Goal: Task Accomplishment & Management: Complete application form

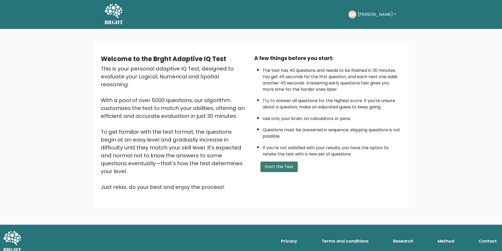
click at [268, 171] on button "Start the Test" at bounding box center [279, 166] width 37 height 11
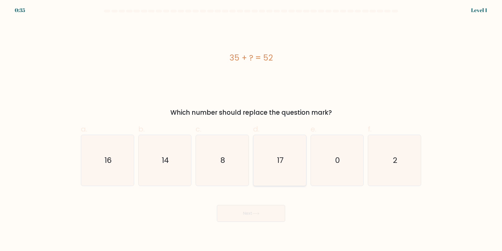
click at [285, 157] on icon "17" at bounding box center [280, 160] width 51 height 51
click at [252, 129] on input "d. 17" at bounding box center [251, 126] width 0 height 3
radio input "true"
click at [254, 212] on button "Next" at bounding box center [251, 213] width 68 height 17
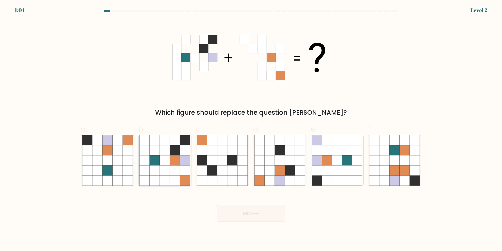
click at [177, 158] on icon at bounding box center [175, 160] width 10 height 10
click at [251, 129] on input "b." at bounding box center [251, 126] width 0 height 3
radio input "true"
click at [230, 214] on button "Next" at bounding box center [251, 213] width 68 height 17
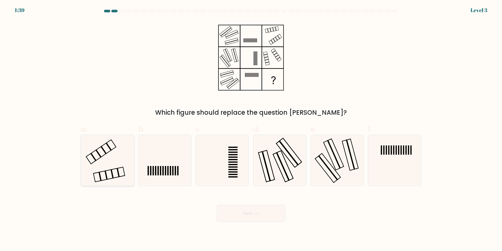
click at [106, 164] on icon at bounding box center [107, 160] width 51 height 51
click at [251, 129] on input "a." at bounding box center [251, 126] width 0 height 3
radio input "true"
click at [244, 218] on button "Next" at bounding box center [251, 213] width 68 height 17
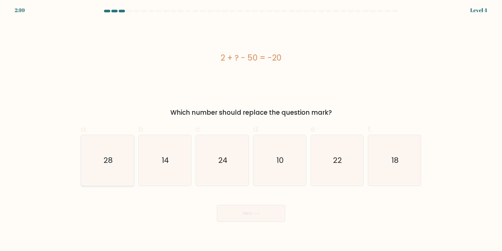
click at [126, 166] on icon "28" at bounding box center [107, 160] width 51 height 51
click at [251, 129] on input "a. 28" at bounding box center [251, 126] width 0 height 3
radio input "true"
click at [242, 212] on button "Next" at bounding box center [251, 213] width 68 height 17
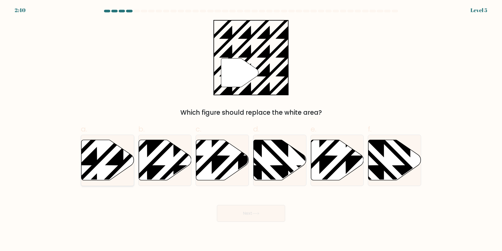
click at [121, 149] on icon at bounding box center [107, 160] width 53 height 40
click at [251, 129] on input "a." at bounding box center [251, 126] width 0 height 3
radio input "true"
click at [242, 214] on button "Next" at bounding box center [251, 213] width 68 height 17
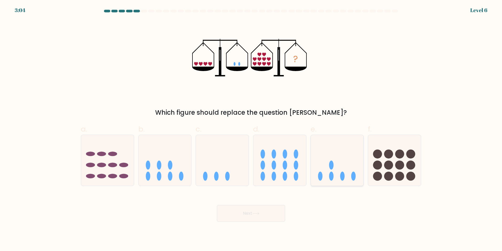
click at [347, 170] on icon at bounding box center [337, 160] width 53 height 44
click at [252, 129] on input "e." at bounding box center [251, 126] width 0 height 3
radio input "true"
click at [252, 208] on button "Next" at bounding box center [251, 213] width 68 height 17
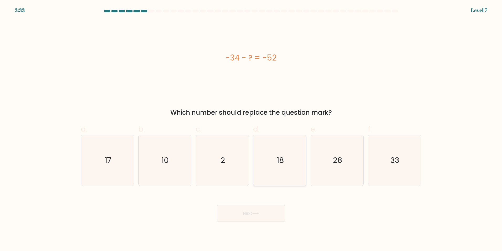
click at [274, 160] on icon "18" at bounding box center [280, 160] width 51 height 51
click at [252, 129] on input "d. 18" at bounding box center [251, 126] width 0 height 3
radio input "true"
click at [263, 212] on button "Next" at bounding box center [251, 213] width 68 height 17
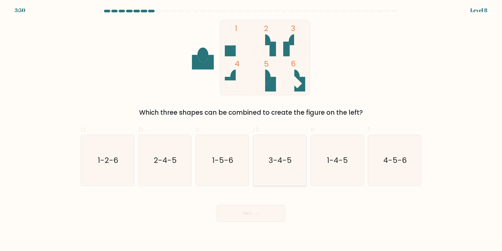
click at [289, 164] on text "3-4-5" at bounding box center [280, 160] width 23 height 11
click at [252, 129] on input "d. 3-4-5" at bounding box center [251, 126] width 0 height 3
radio input "true"
click at [254, 212] on icon at bounding box center [256, 213] width 7 height 3
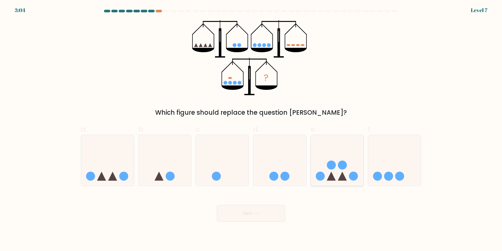
click at [335, 172] on icon at bounding box center [337, 160] width 53 height 44
click at [252, 129] on input "e." at bounding box center [251, 126] width 0 height 3
radio input "true"
click at [268, 209] on button "Next" at bounding box center [251, 213] width 68 height 17
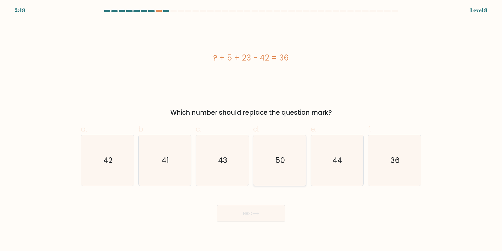
click at [282, 167] on icon "50" at bounding box center [280, 160] width 51 height 51
click at [252, 129] on input "d. 50" at bounding box center [251, 126] width 0 height 3
radio input "true"
click at [262, 215] on button "Next" at bounding box center [251, 213] width 68 height 17
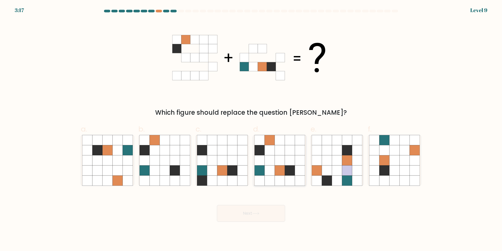
click at [275, 162] on icon at bounding box center [280, 160] width 10 height 10
click at [252, 129] on input "d." at bounding box center [251, 126] width 0 height 3
radio input "true"
click at [252, 218] on button "Next" at bounding box center [251, 213] width 68 height 17
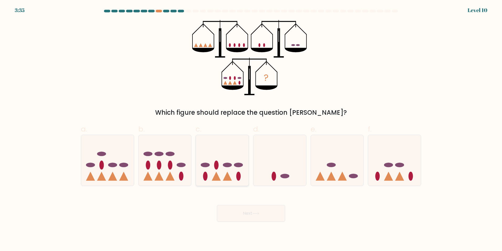
click at [226, 168] on icon at bounding box center [222, 160] width 53 height 44
click at [251, 129] on input "c." at bounding box center [251, 126] width 0 height 3
radio input "true"
click at [247, 214] on button "Next" at bounding box center [251, 213] width 68 height 17
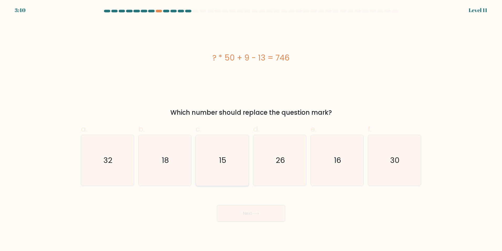
click at [223, 173] on icon "15" at bounding box center [222, 160] width 51 height 51
click at [251, 129] on input "c. 15" at bounding box center [251, 126] width 0 height 3
radio input "true"
click at [249, 218] on button "Next" at bounding box center [251, 213] width 68 height 17
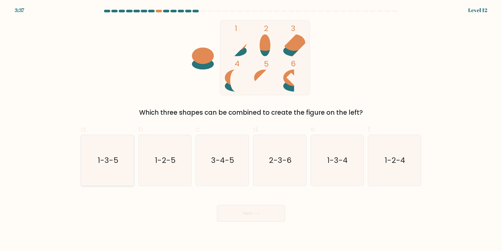
click at [101, 164] on text "1-3-5" at bounding box center [108, 160] width 21 height 11
click at [251, 129] on input "a. 1-3-5" at bounding box center [251, 126] width 0 height 3
radio input "true"
click at [257, 213] on icon at bounding box center [256, 213] width 7 height 3
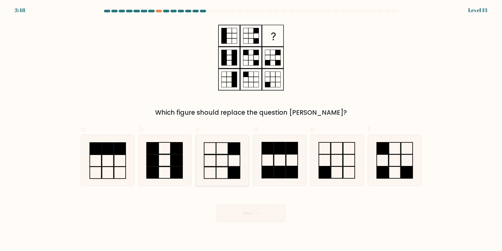
click at [227, 166] on rect at bounding box center [222, 161] width 12 height 12
click at [251, 129] on input "c." at bounding box center [251, 126] width 0 height 3
radio input "true"
click at [240, 217] on button "Next" at bounding box center [251, 213] width 68 height 17
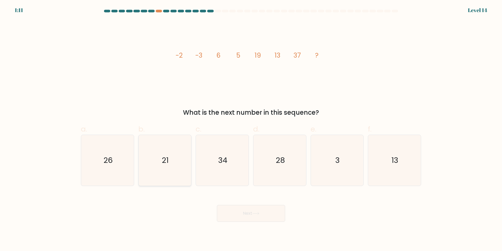
click at [156, 162] on icon "21" at bounding box center [165, 160] width 51 height 51
click at [251, 129] on input "b. 21" at bounding box center [251, 126] width 0 height 3
radio input "true"
click at [244, 216] on button "Next" at bounding box center [251, 213] width 68 height 17
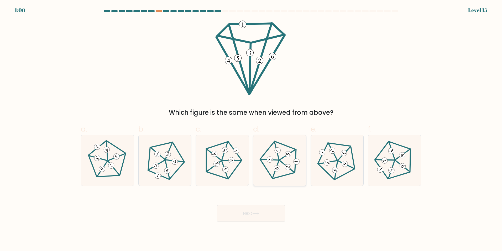
click at [287, 165] on 403 at bounding box center [288, 167] width 6 height 6
click at [252, 129] on input "d." at bounding box center [251, 126] width 0 height 3
radio input "true"
click at [259, 212] on icon at bounding box center [256, 213] width 7 height 3
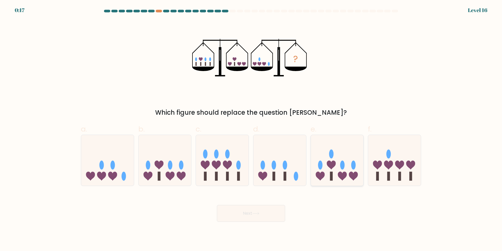
click at [351, 168] on icon at bounding box center [337, 160] width 53 height 44
click at [252, 129] on input "e." at bounding box center [251, 126] width 0 height 3
radio input "true"
click at [255, 214] on icon at bounding box center [256, 213] width 7 height 3
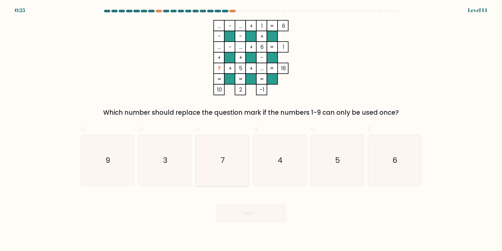
click at [223, 161] on text "7" at bounding box center [223, 160] width 4 height 11
click at [251, 129] on input "c. 7" at bounding box center [251, 126] width 0 height 3
radio input "true"
click at [253, 215] on button "Next" at bounding box center [251, 213] width 68 height 17
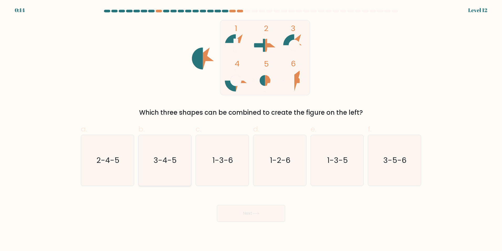
click at [163, 161] on text "3-4-5" at bounding box center [165, 160] width 23 height 11
click at [251, 129] on input "b. 3-4-5" at bounding box center [251, 126] width 0 height 3
radio input "true"
click at [238, 215] on button "Next" at bounding box center [251, 213] width 68 height 17
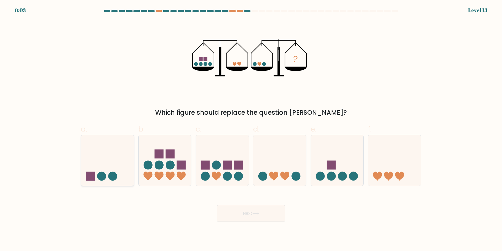
click at [105, 158] on icon at bounding box center [107, 160] width 53 height 44
click at [251, 129] on input "a." at bounding box center [251, 126] width 0 height 3
radio input "true"
click at [252, 208] on button "Next" at bounding box center [251, 213] width 68 height 17
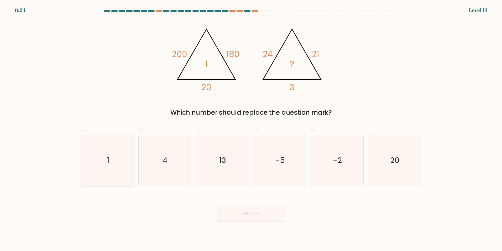
click at [128, 160] on icon "1" at bounding box center [107, 160] width 51 height 51
click at [251, 129] on input "a. 1" at bounding box center [251, 126] width 0 height 3
radio input "true"
click at [258, 215] on button "Next" at bounding box center [251, 213] width 68 height 17
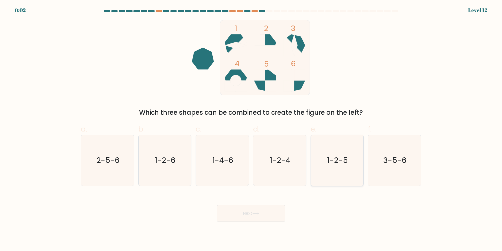
click at [325, 163] on icon "1-2-5" at bounding box center [337, 160] width 51 height 51
click at [252, 129] on input "e. 1-2-5" at bounding box center [251, 126] width 0 height 3
radio input "true"
click at [237, 214] on button "Next" at bounding box center [251, 213] width 68 height 17
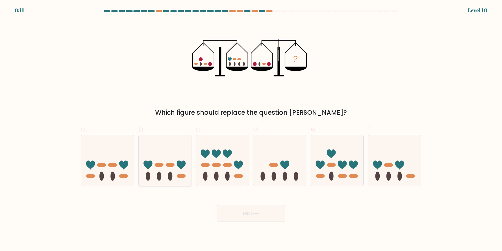
click at [164, 156] on icon at bounding box center [165, 160] width 53 height 44
click at [251, 129] on input "b." at bounding box center [251, 126] width 0 height 3
radio input "true"
click at [244, 212] on button "Next" at bounding box center [251, 213] width 68 height 17
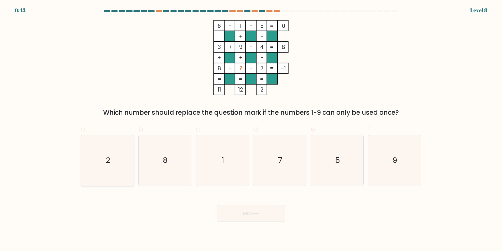
drag, startPoint x: 106, startPoint y: 155, endPoint x: 114, endPoint y: 156, distance: 7.4
click at [107, 157] on text "2" at bounding box center [108, 160] width 4 height 11
click at [251, 129] on input "a. 2" at bounding box center [251, 126] width 0 height 3
radio input "true"
click at [254, 215] on button "Next" at bounding box center [251, 213] width 68 height 17
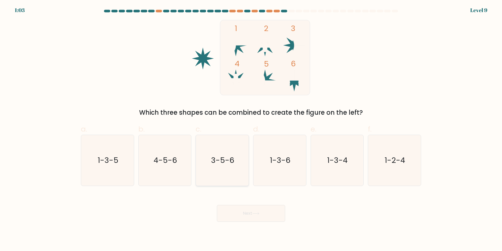
click at [214, 166] on icon "3-5-6" at bounding box center [222, 160] width 51 height 51
click at [251, 129] on input "c. 3-5-6" at bounding box center [251, 126] width 0 height 3
radio input "true"
click at [242, 214] on button "Next" at bounding box center [251, 213] width 68 height 17
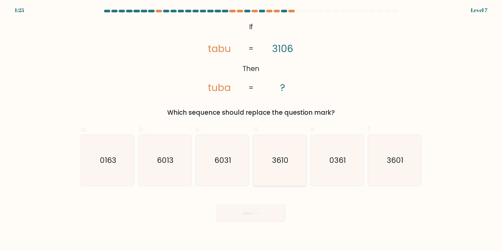
click at [281, 162] on text "3610" at bounding box center [280, 160] width 17 height 11
click at [252, 129] on input "d. 3610" at bounding box center [251, 126] width 0 height 3
radio input "true"
click at [383, 162] on icon "3601" at bounding box center [395, 160] width 51 height 51
click at [252, 129] on input "f. 3601" at bounding box center [251, 126] width 0 height 3
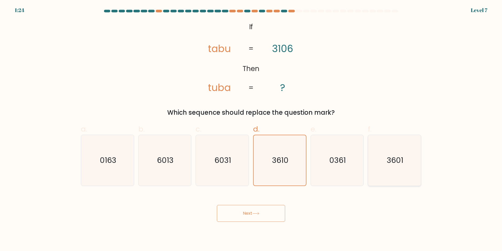
radio input "true"
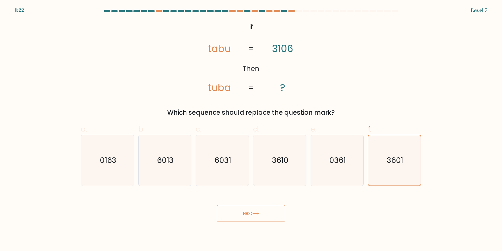
click at [247, 214] on button "Next" at bounding box center [251, 213] width 68 height 17
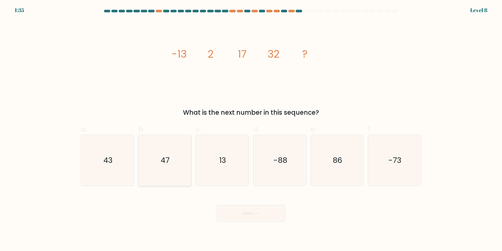
click at [151, 157] on icon "47" at bounding box center [165, 160] width 51 height 51
click at [251, 129] on input "b. 47" at bounding box center [251, 126] width 0 height 3
radio input "true"
click at [248, 213] on button "Next" at bounding box center [251, 213] width 68 height 17
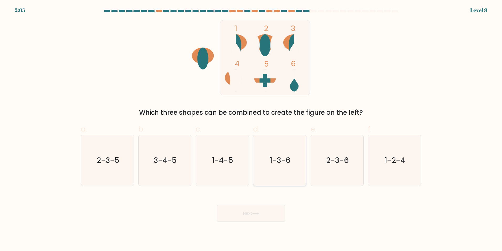
click at [279, 166] on icon "1-3-6" at bounding box center [280, 160] width 51 height 51
click at [252, 129] on input "d. 1-3-6" at bounding box center [251, 126] width 0 height 3
radio input "true"
click at [259, 212] on icon at bounding box center [256, 213] width 6 height 2
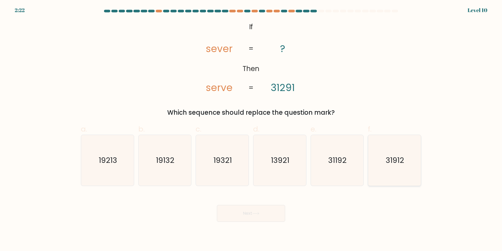
click at [401, 164] on text "31912" at bounding box center [395, 160] width 18 height 11
click at [252, 129] on input "f. 31912" at bounding box center [251, 126] width 0 height 3
radio input "true"
click at [258, 213] on icon at bounding box center [256, 213] width 7 height 3
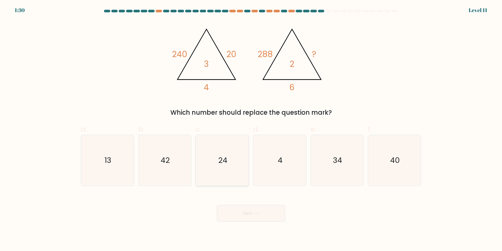
click at [219, 163] on text "24" at bounding box center [222, 160] width 9 height 11
click at [251, 129] on input "c. 24" at bounding box center [251, 126] width 0 height 3
radio input "true"
click at [244, 217] on button "Next" at bounding box center [251, 213] width 68 height 17
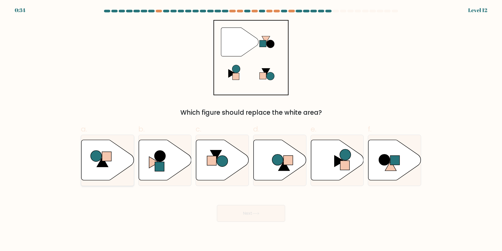
click at [88, 157] on icon at bounding box center [107, 160] width 53 height 40
click at [251, 129] on input "a." at bounding box center [251, 126] width 0 height 3
radio input "true"
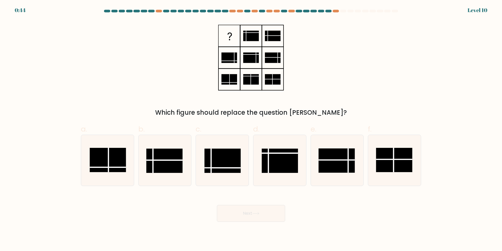
click at [407, 155] on rect at bounding box center [394, 159] width 36 height 24
click at [252, 129] on input "f." at bounding box center [251, 126] width 0 height 3
radio input "true"
click at [222, 33] on rect at bounding box center [229, 35] width 21 height 21
click at [231, 157] on rect at bounding box center [223, 160] width 36 height 24
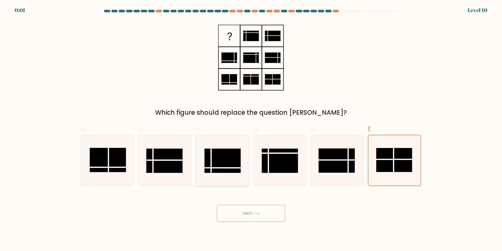
click at [251, 129] on input "c." at bounding box center [251, 126] width 0 height 3
radio input "true"
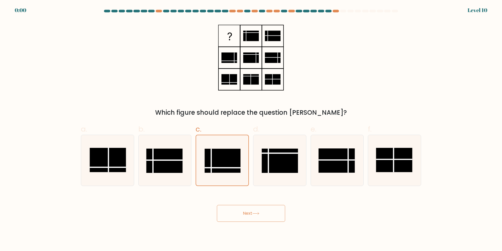
click at [245, 211] on button "Next" at bounding box center [251, 213] width 68 height 17
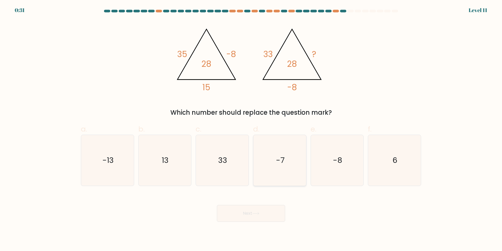
click at [289, 162] on icon "-7" at bounding box center [280, 160] width 51 height 51
click at [252, 129] on input "d. -7" at bounding box center [251, 126] width 0 height 3
radio input "true"
click at [262, 208] on button "Next" at bounding box center [251, 213] width 68 height 17
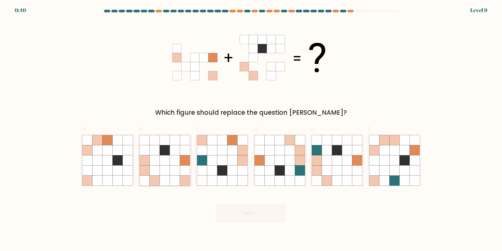
click at [160, 179] on icon at bounding box center [155, 180] width 10 height 10
click at [251, 129] on input "b." at bounding box center [251, 126] width 0 height 3
radio input "true"
click at [253, 217] on button "Next" at bounding box center [251, 213] width 68 height 17
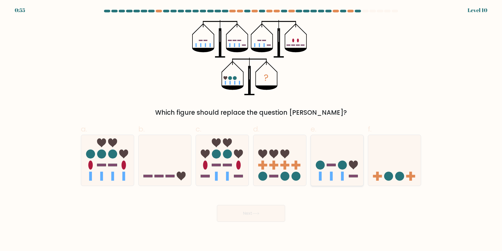
click at [344, 164] on circle at bounding box center [342, 164] width 9 height 9
click at [252, 129] on input "e." at bounding box center [251, 126] width 0 height 3
radio input "true"
click at [254, 211] on button "Next" at bounding box center [251, 213] width 68 height 17
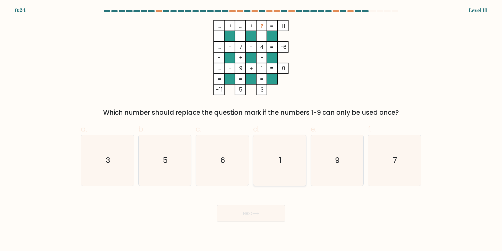
click at [266, 160] on icon "1" at bounding box center [280, 160] width 51 height 51
click at [252, 129] on input "d. 1" at bounding box center [251, 126] width 0 height 3
radio input "true"
click at [263, 216] on button "Next" at bounding box center [251, 213] width 68 height 17
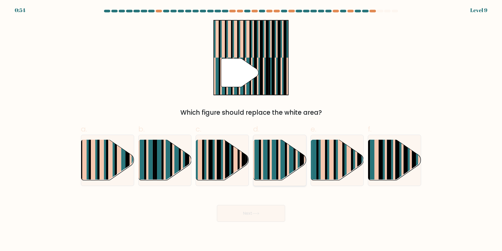
click at [300, 156] on rect at bounding box center [302, 164] width 4 height 52
click at [252, 129] on input "d." at bounding box center [251, 126] width 0 height 3
radio input "true"
click at [235, 214] on button "Next" at bounding box center [251, 213] width 68 height 17
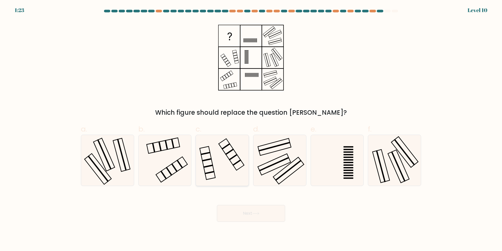
click at [231, 157] on icon at bounding box center [222, 160] width 51 height 51
click at [251, 129] on input "c." at bounding box center [251, 126] width 0 height 3
radio input "true"
click at [245, 214] on button "Next" at bounding box center [251, 213] width 68 height 17
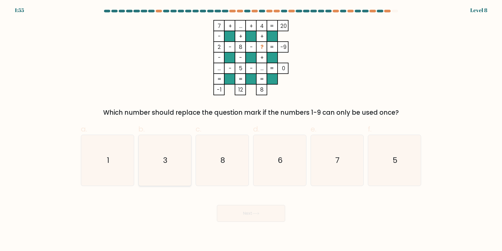
click at [159, 163] on icon "3" at bounding box center [165, 160] width 51 height 51
click at [251, 129] on input "b. 3" at bounding box center [251, 126] width 0 height 3
radio input "true"
click at [257, 213] on icon at bounding box center [256, 213] width 7 height 3
